Goal: Find specific page/section: Find specific page/section

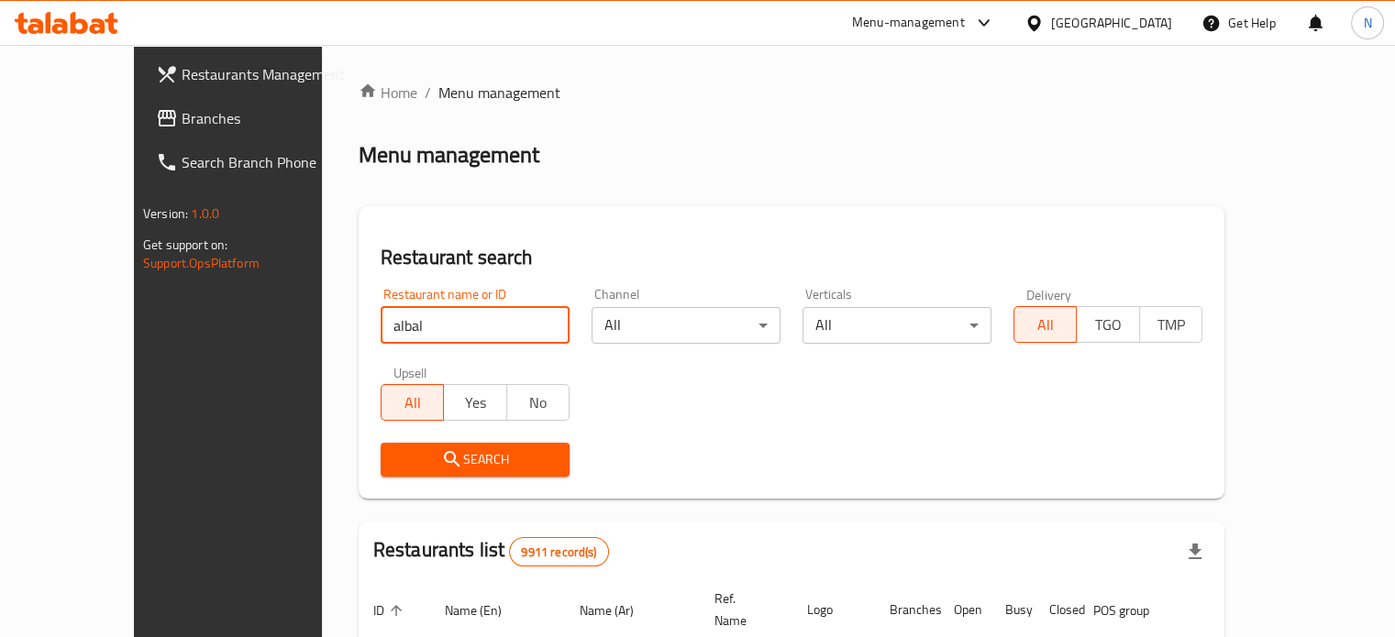
type input "albal"
click button "Search" at bounding box center [475, 460] width 189 height 34
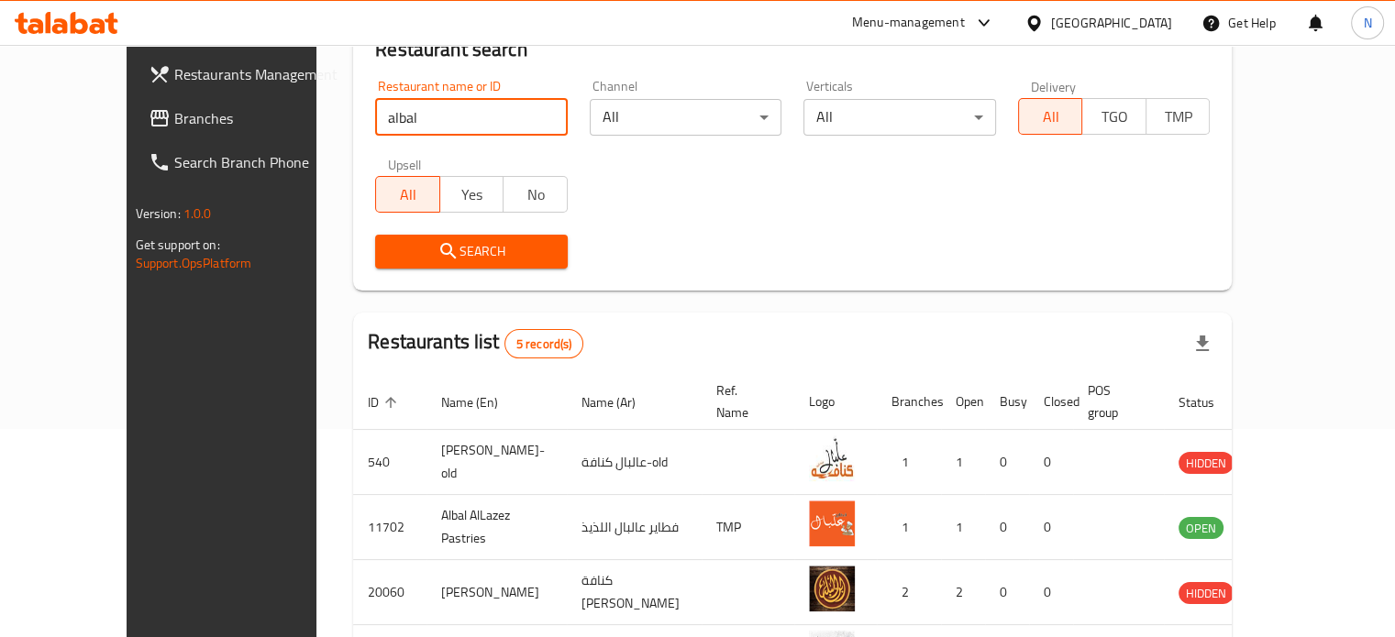
scroll to position [401, 0]
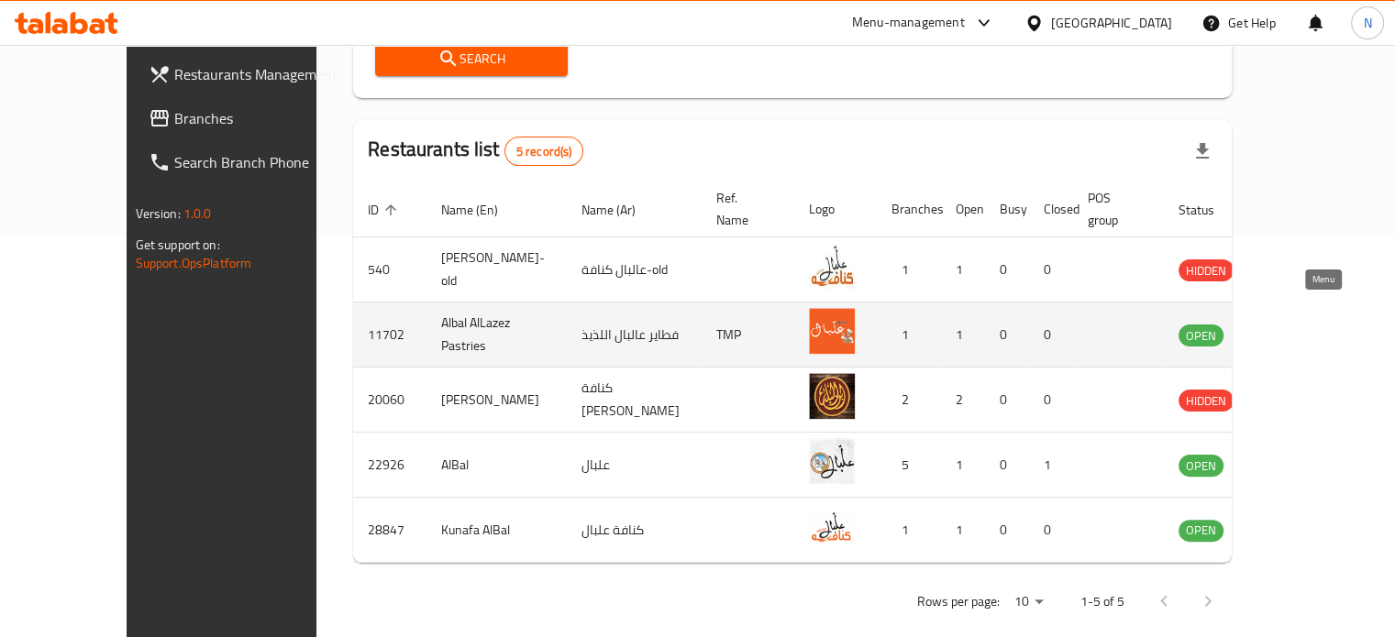
click at [1297, 324] on icon "enhanced table" at bounding box center [1286, 335] width 22 height 22
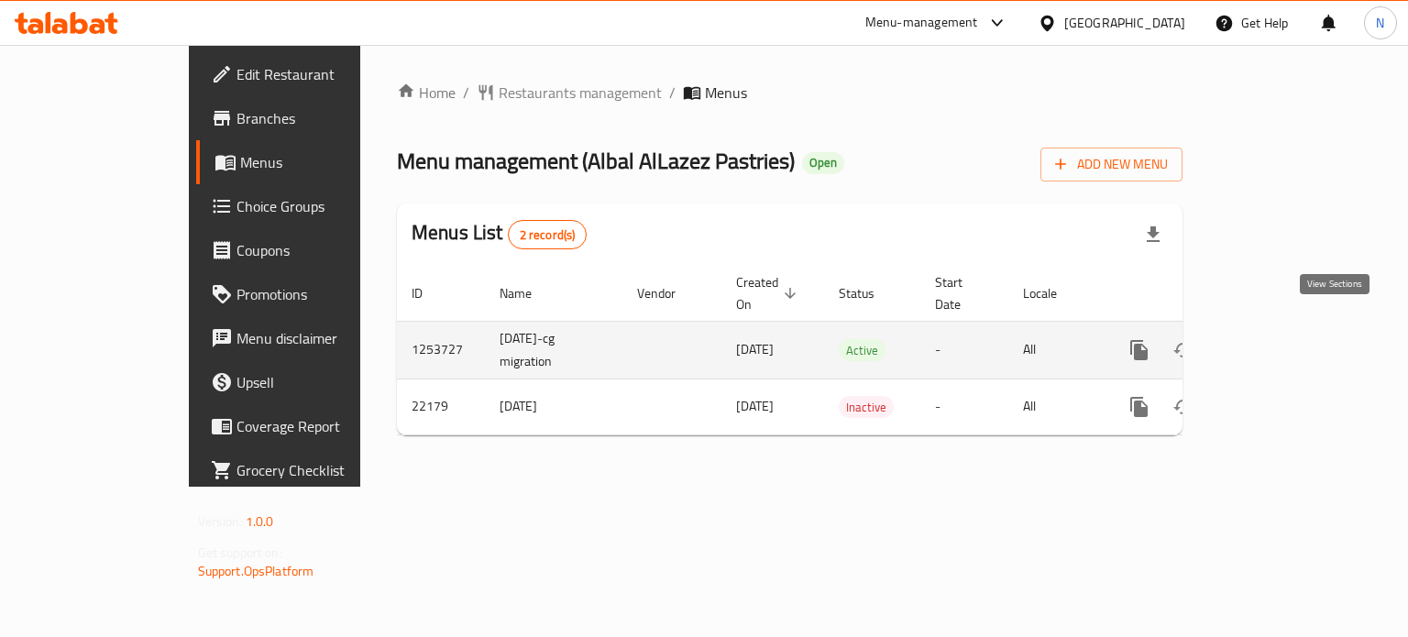
click at [1280, 342] on icon "enhanced table" at bounding box center [1272, 350] width 17 height 17
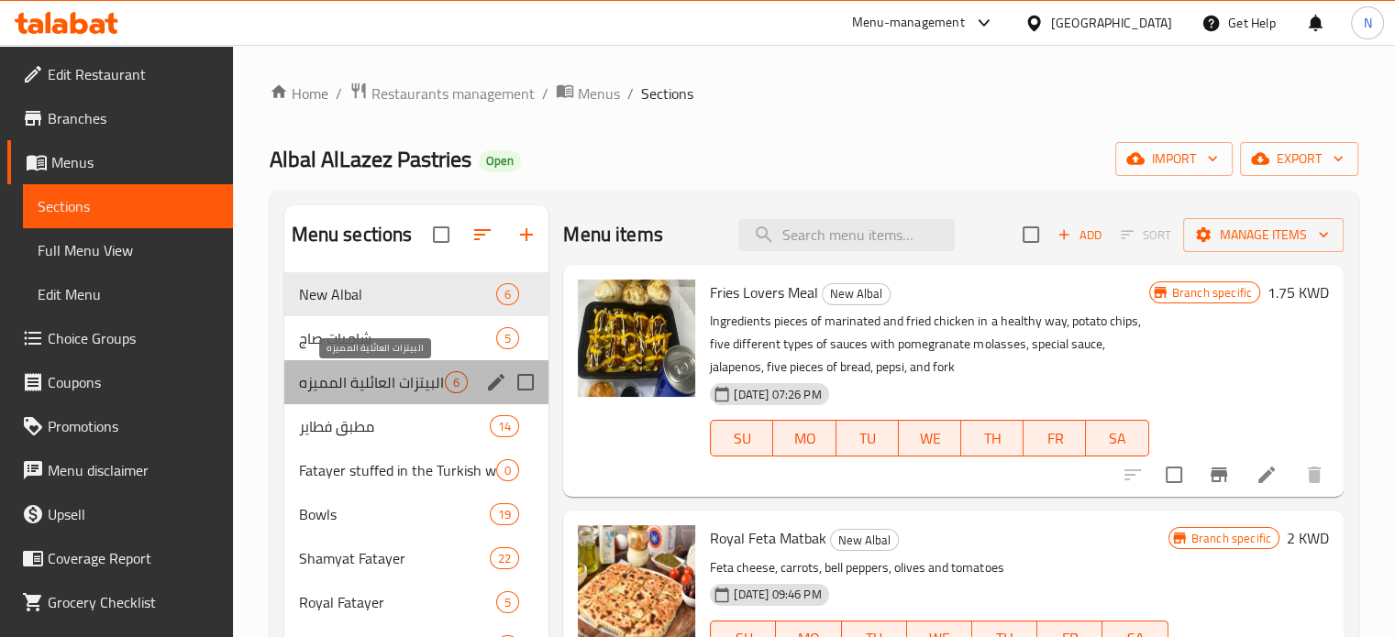
click at [319, 389] on span "البيتزات العائلية المميزه" at bounding box center [372, 382] width 147 height 22
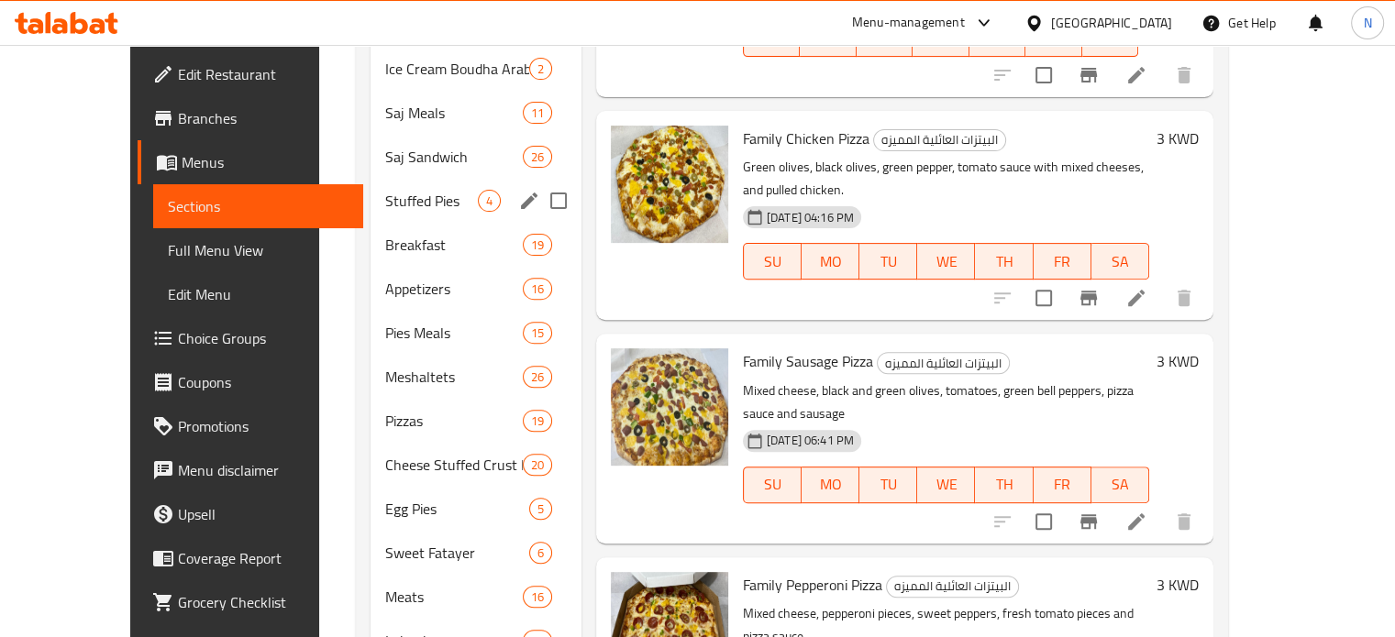
scroll to position [607, 0]
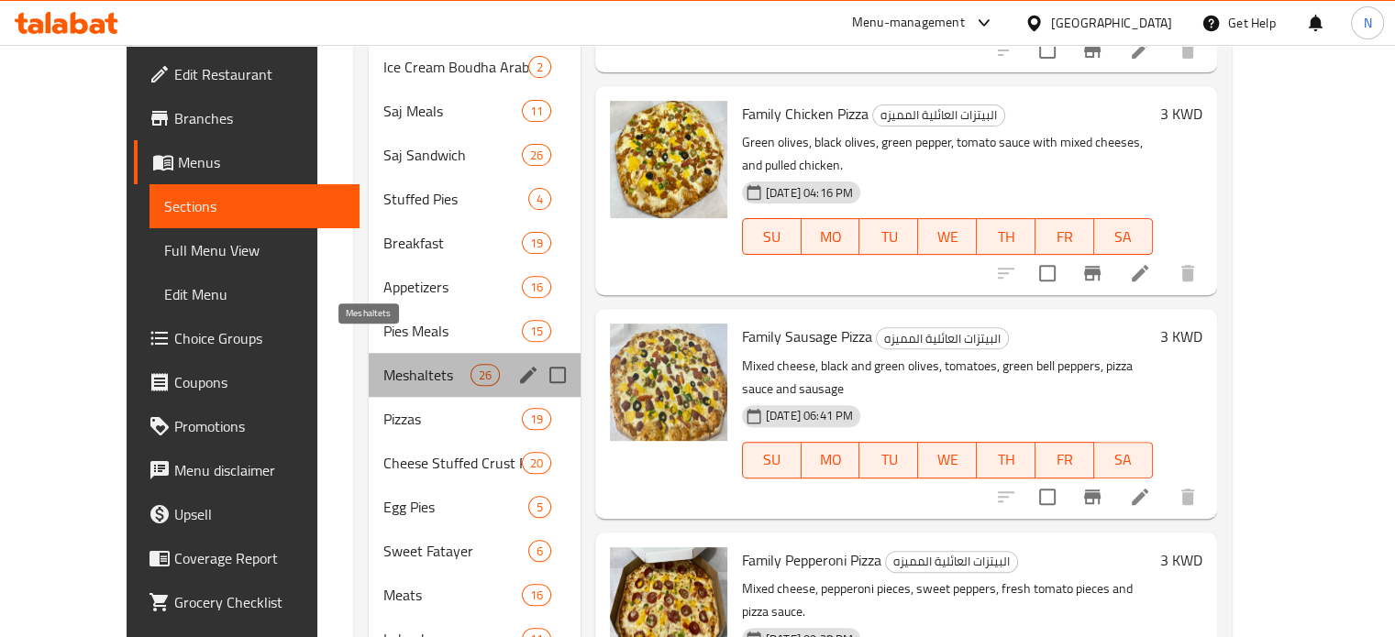
click at [383, 364] on span "Meshaltets" at bounding box center [426, 375] width 87 height 22
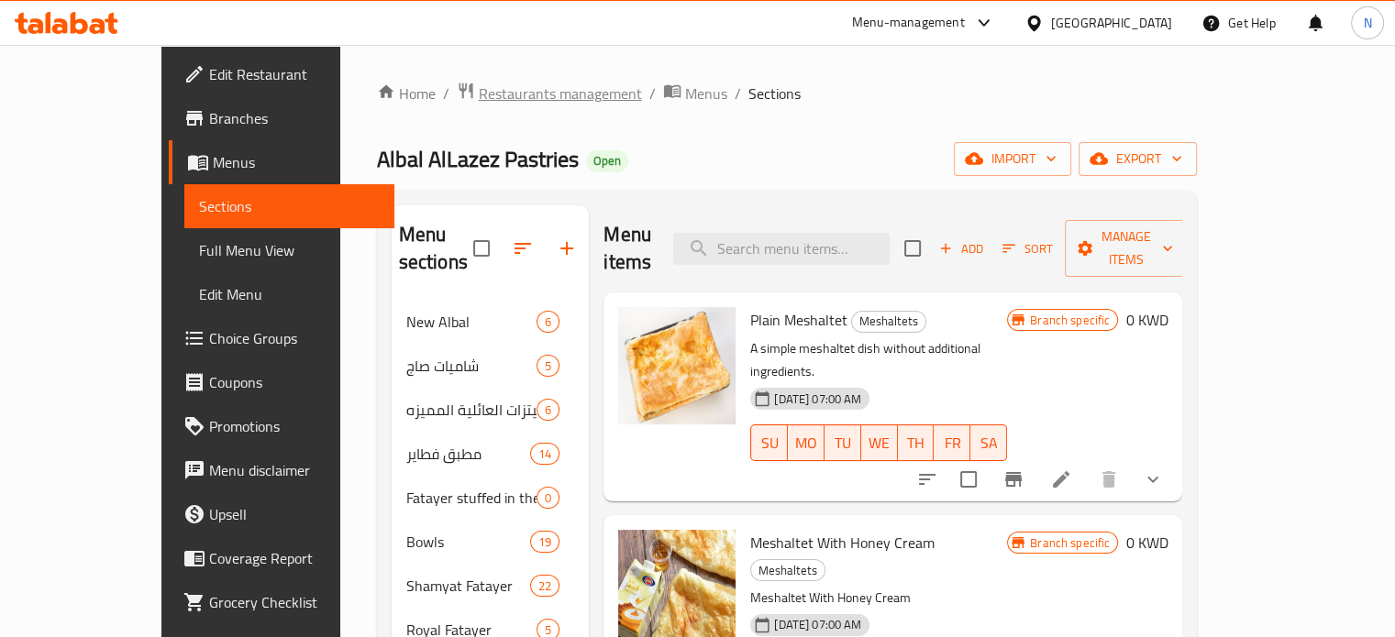
click at [479, 94] on span "Restaurants management" at bounding box center [560, 94] width 163 height 22
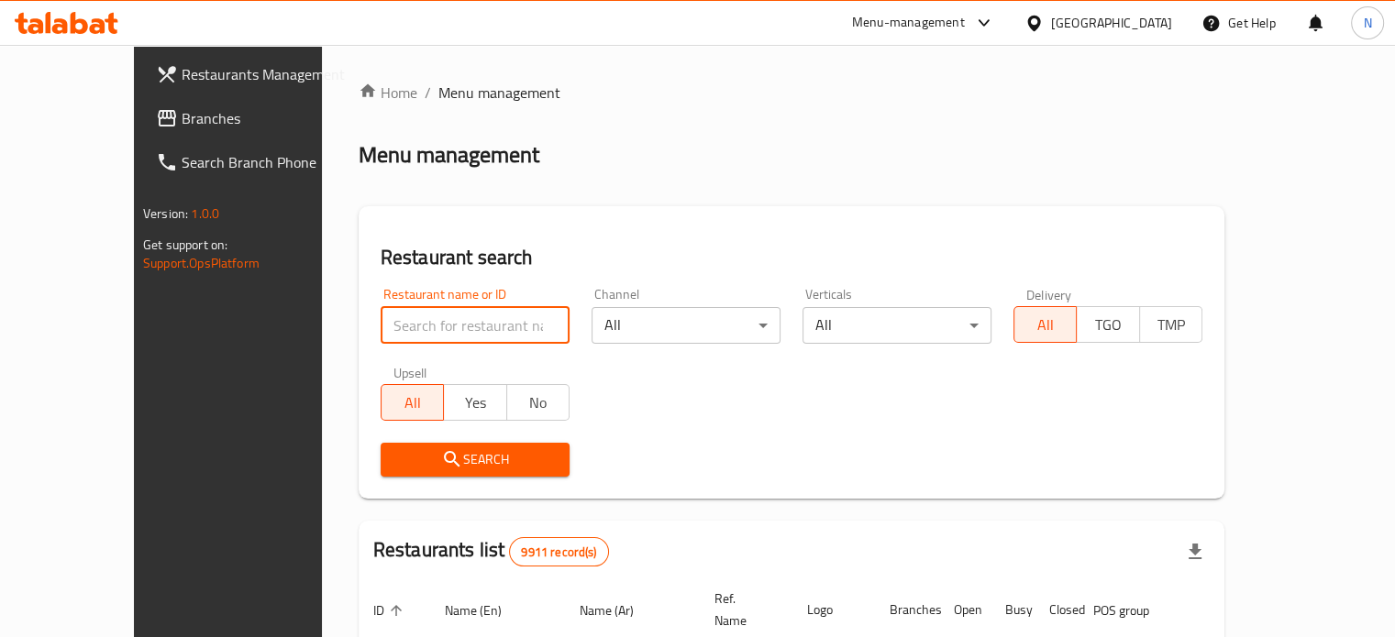
click at [426, 322] on input "search" at bounding box center [475, 325] width 189 height 37
type input "health studio"
click button "Search" at bounding box center [475, 460] width 189 height 34
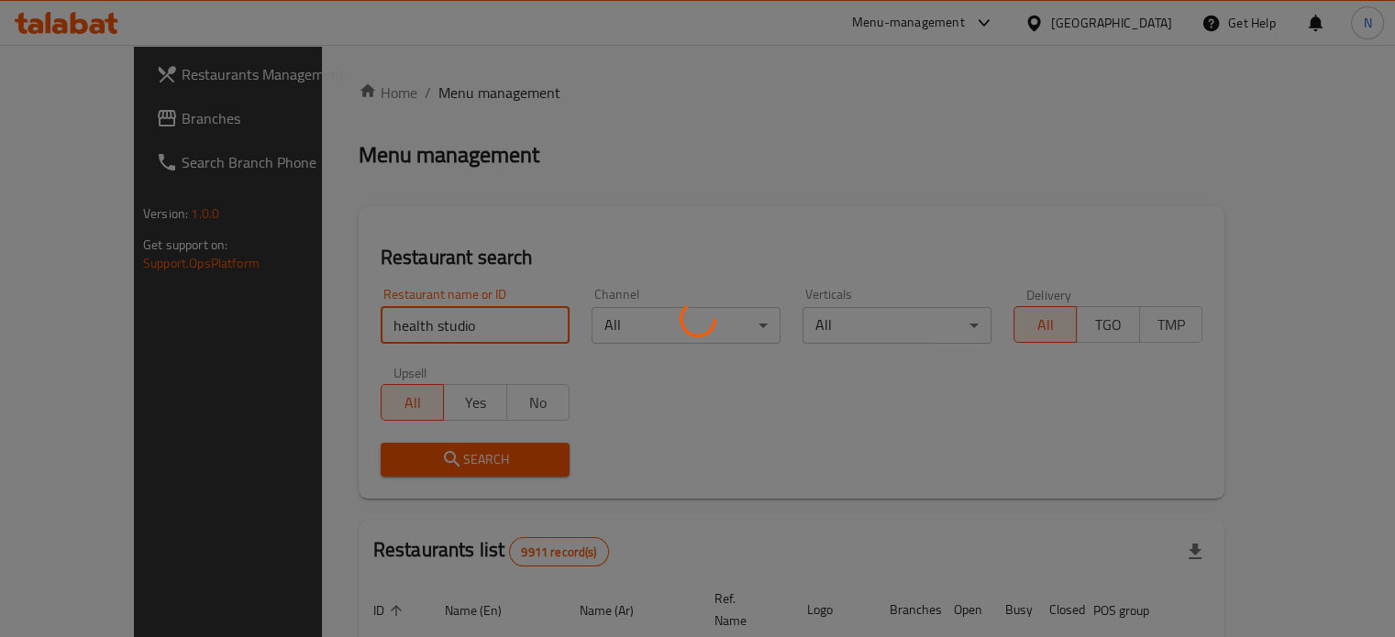
scroll to position [143, 0]
